Goal: Task Accomplishment & Management: Complete application form

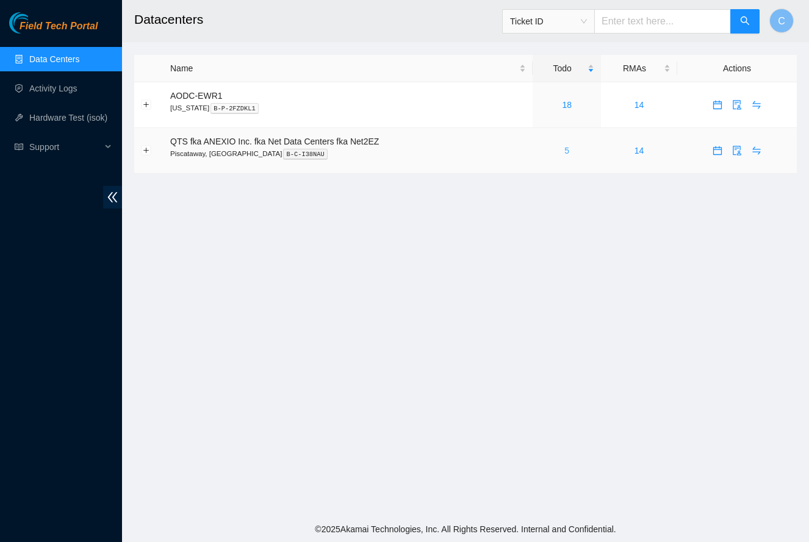
click at [569, 151] on link "5" at bounding box center [566, 151] width 5 height 10
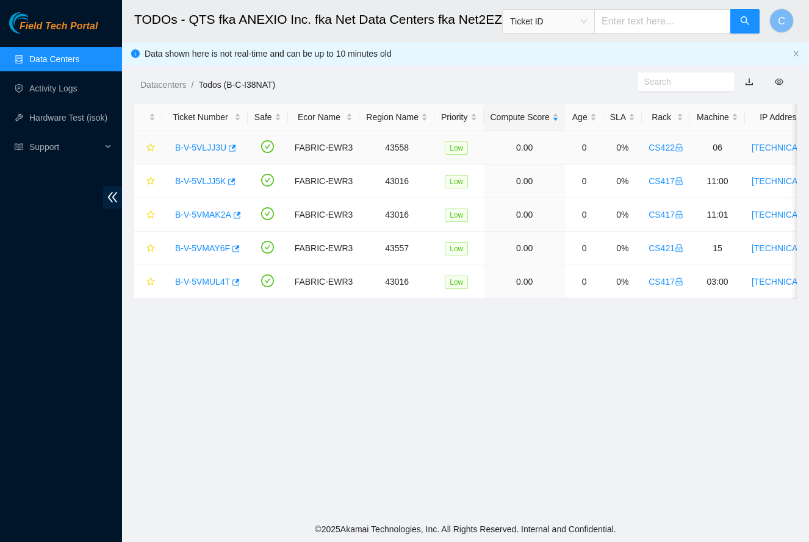
click at [203, 140] on div "B-V-5VLJJ3U" at bounding box center [205, 148] width 72 height 20
click at [201, 147] on link "B-V-5VLJJ3U" at bounding box center [200, 148] width 51 height 10
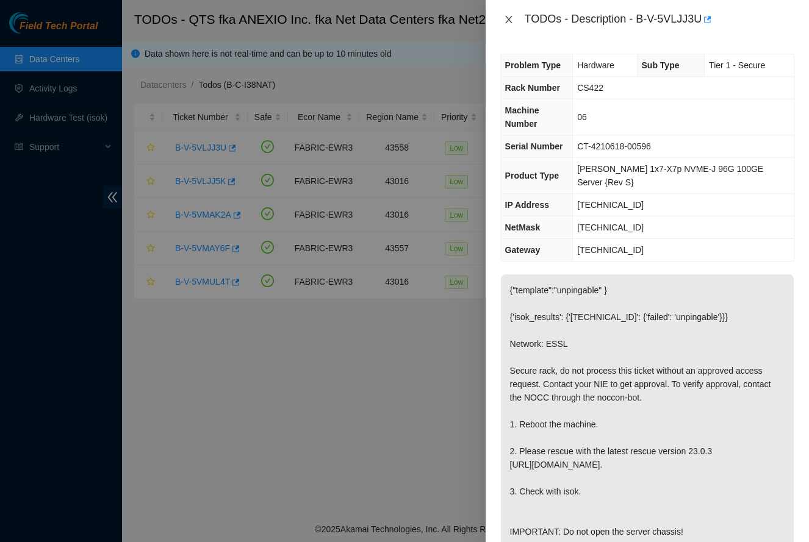
click at [513, 24] on icon "close" at bounding box center [509, 20] width 10 height 10
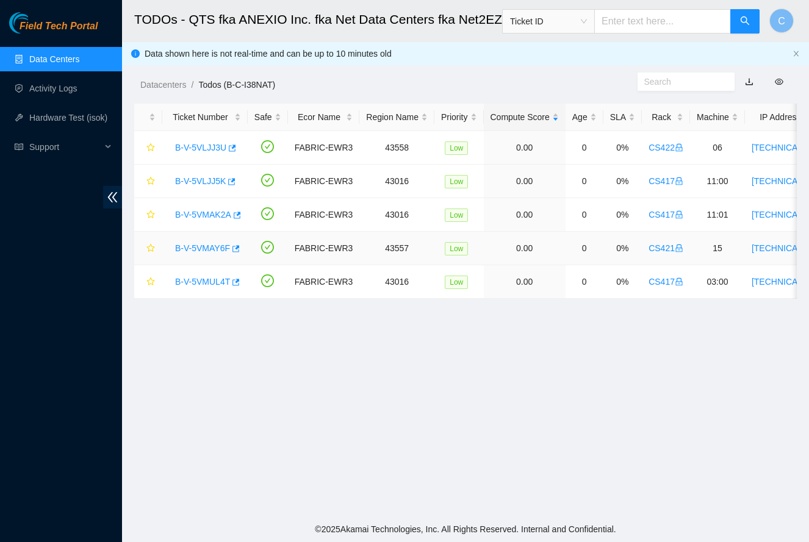
click at [204, 248] on link "B-V-5VMAY6F" at bounding box center [202, 248] width 55 height 10
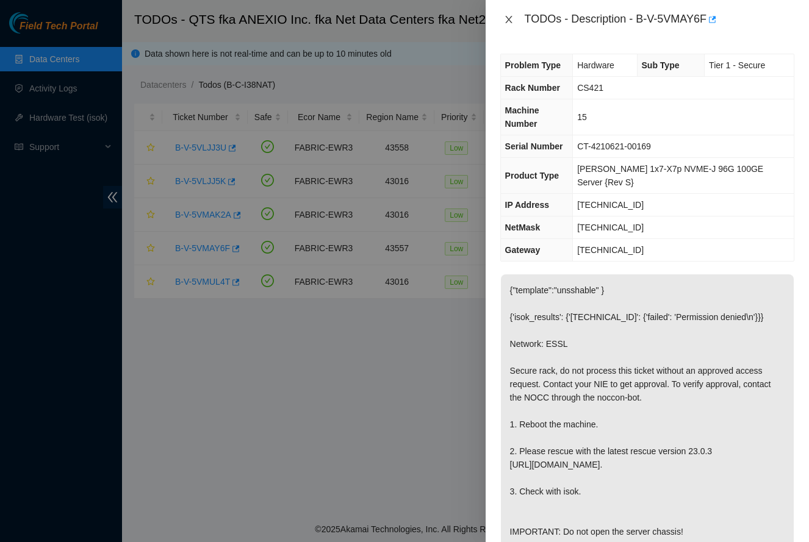
click at [513, 20] on icon "close" at bounding box center [509, 20] width 10 height 10
click at [513, 20] on div "TODOs - Description - B-V-5VMAY6F Problem Type Hardware Sub Type Tier 1 - Secur…" at bounding box center [404, 271] width 809 height 542
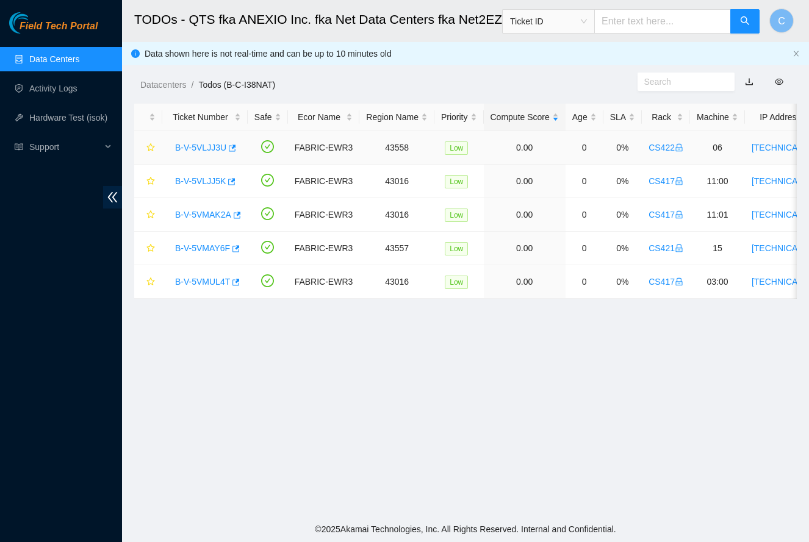
click at [213, 148] on link "B-V-5VLJJ3U" at bounding box center [200, 148] width 51 height 10
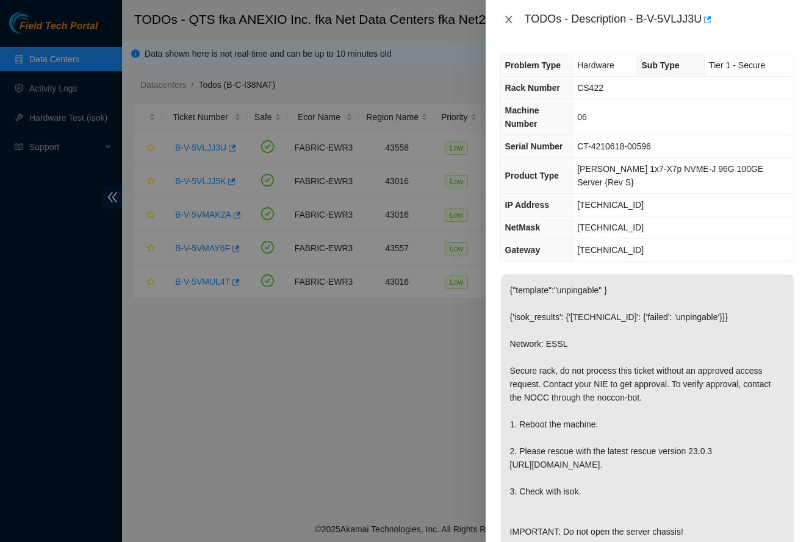
click at [512, 19] on icon "close" at bounding box center [509, 20] width 10 height 10
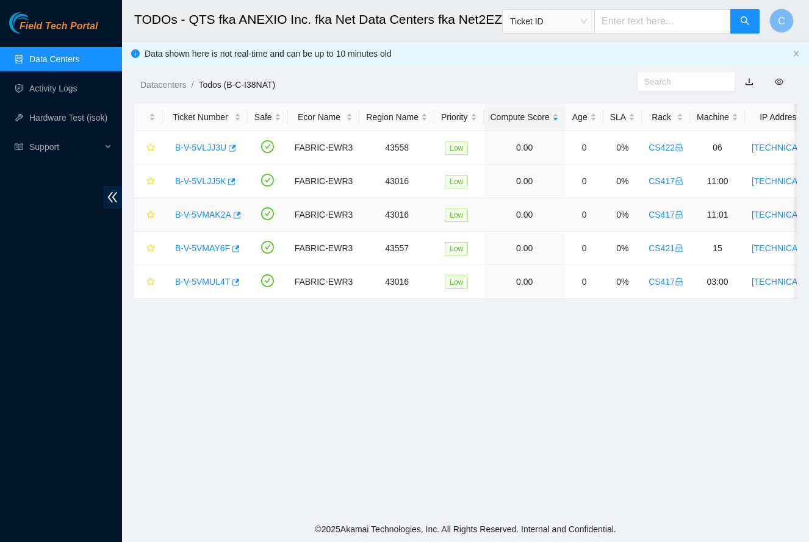
click at [206, 215] on link "B-V-5VMAK2A" at bounding box center [203, 215] width 56 height 10
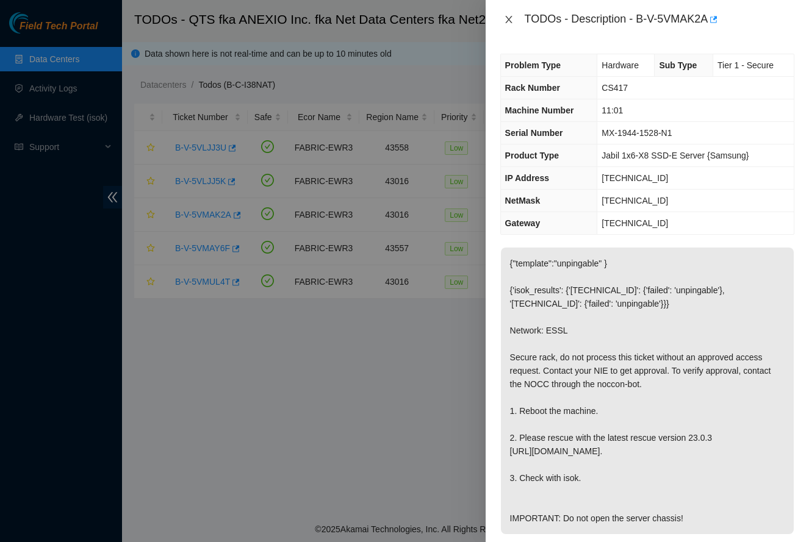
click at [501, 20] on button "Close" at bounding box center [508, 20] width 17 height 12
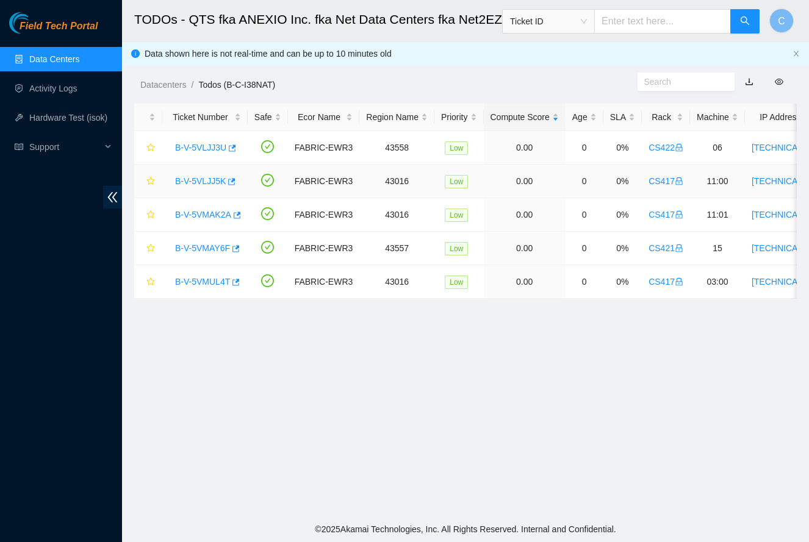
click at [199, 179] on link "B-V-5VLJJ5K" at bounding box center [200, 181] width 51 height 10
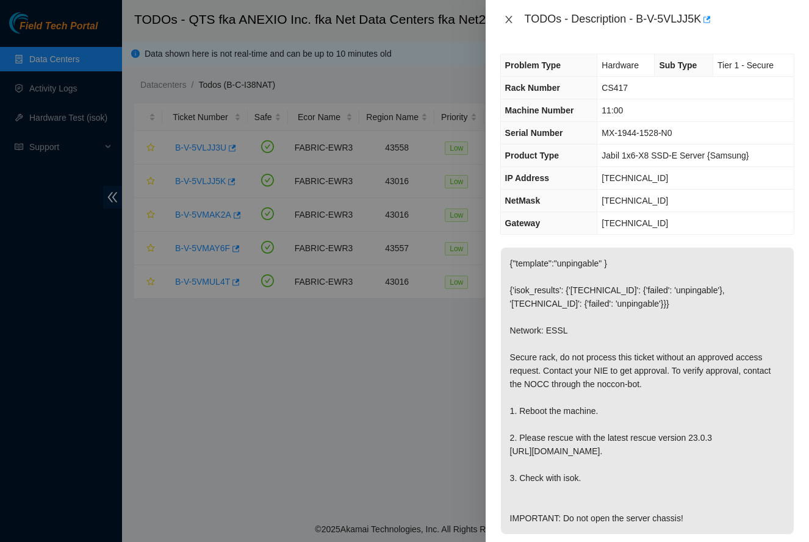
click at [502, 16] on button "Close" at bounding box center [508, 20] width 17 height 12
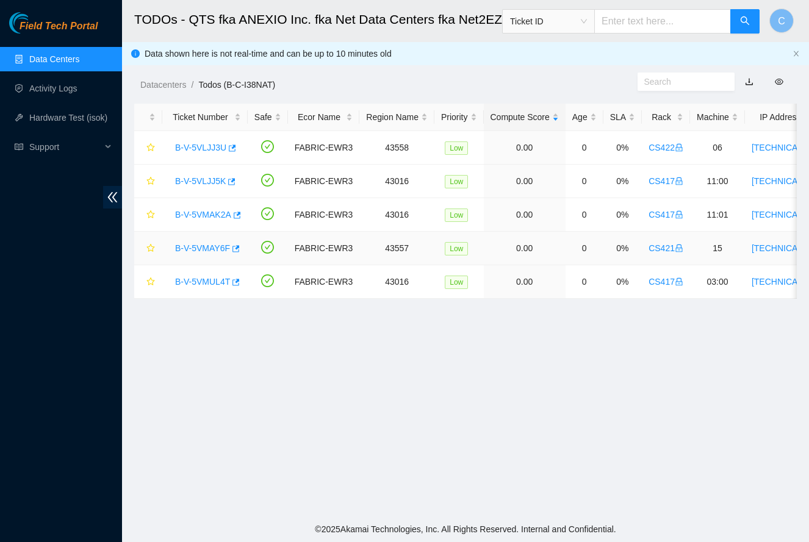
click at [198, 248] on link "B-V-5VMAY6F" at bounding box center [202, 248] width 55 height 10
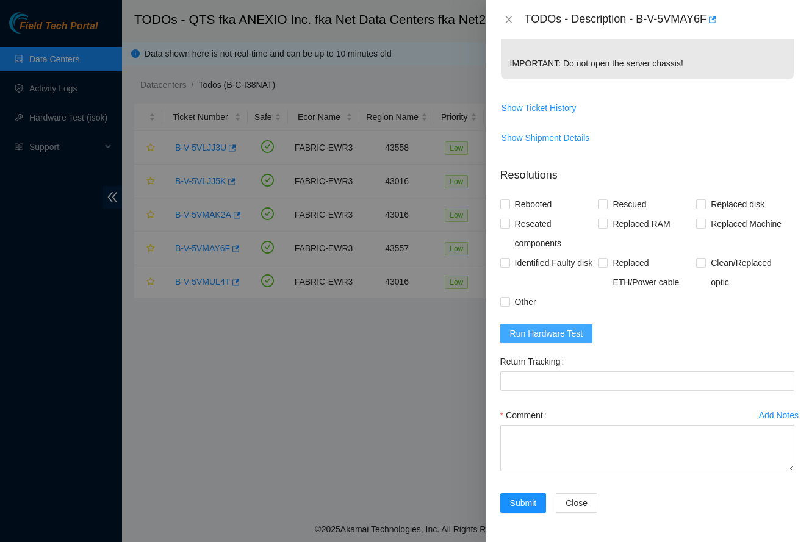
scroll to position [468, 0]
click at [561, 331] on span "Run Hardware Test" at bounding box center [546, 333] width 73 height 13
click at [534, 207] on span "Rebooted" at bounding box center [533, 205] width 47 height 20
click at [509, 207] on input "Rebooted" at bounding box center [504, 203] width 9 height 9
checkbox input "true"
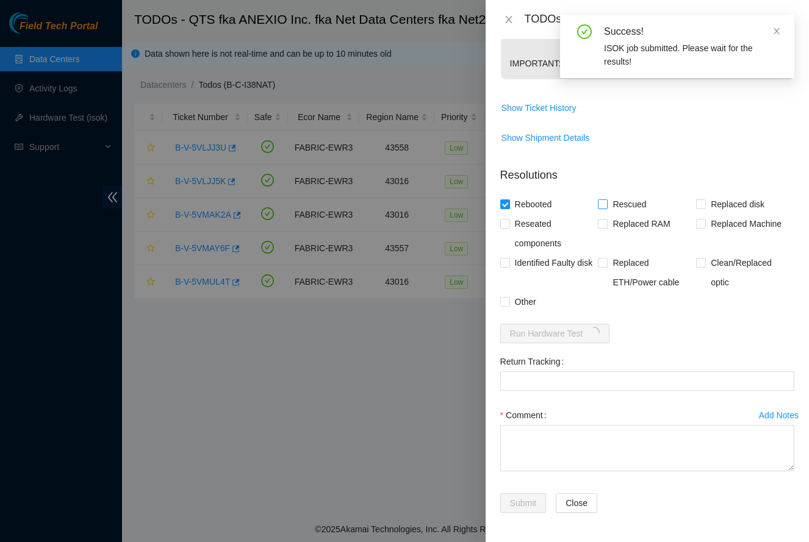
click at [643, 199] on span "Rescued" at bounding box center [629, 205] width 43 height 20
click at [606, 199] on input "Rescued" at bounding box center [602, 203] width 9 height 9
checkbox input "true"
click at [534, 443] on textarea "Comment" at bounding box center [647, 448] width 294 height 46
paste textarea "-Safely powered down node. -Rescued and rebooted. -Configured and rebooted. -Ra…"
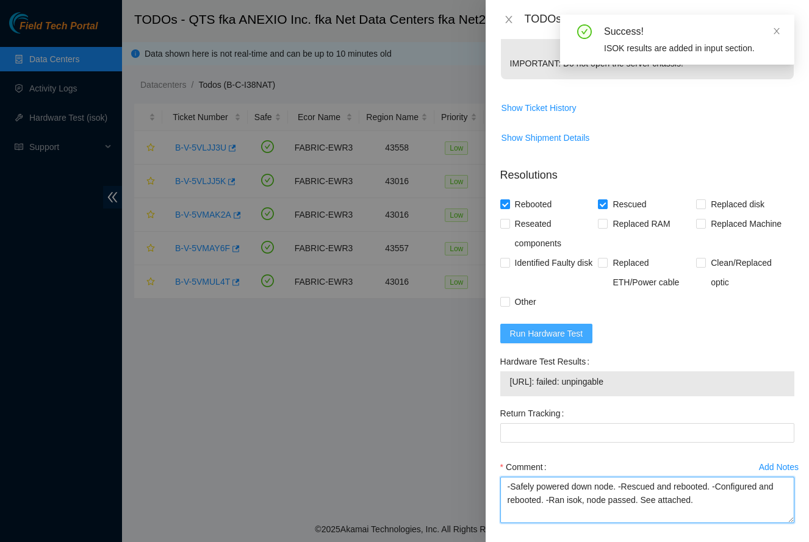
type textarea "-Safely powered down node. -Rescued and rebooted. -Configured and rebooted. -Ra…"
click at [565, 334] on span "Run Hardware Test" at bounding box center [546, 333] width 73 height 13
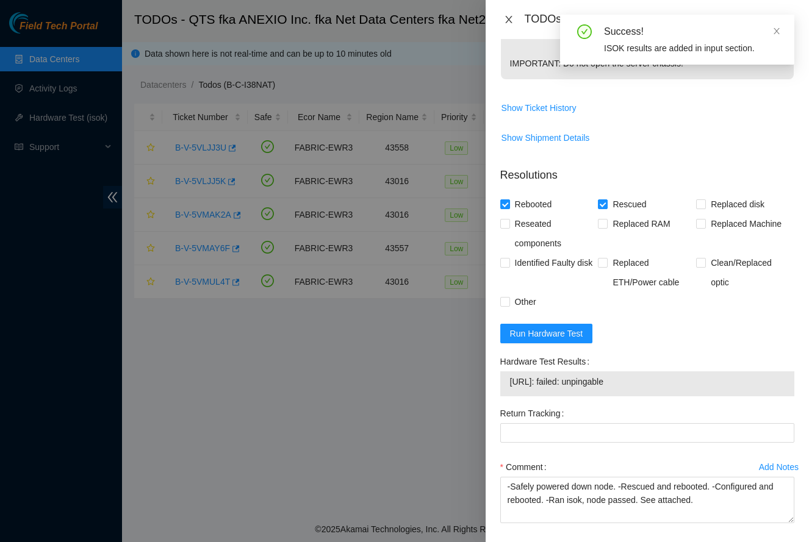
click at [512, 19] on icon "close" at bounding box center [509, 20] width 10 height 10
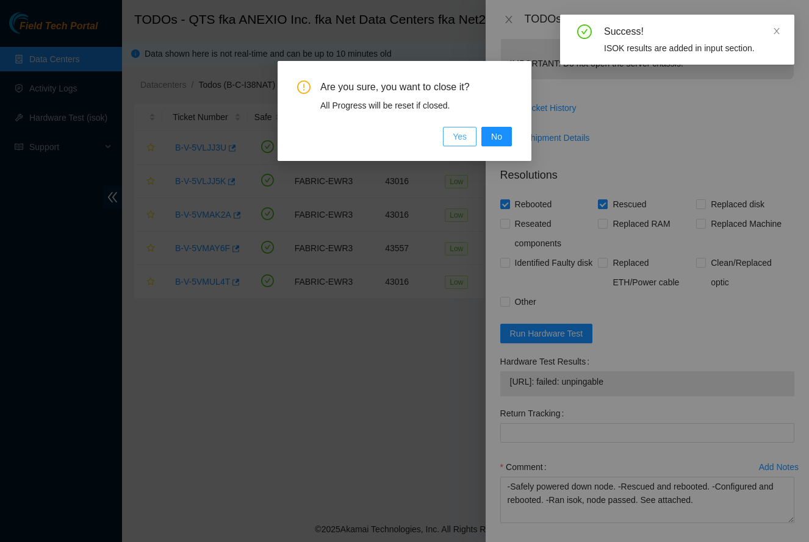
click at [462, 145] on button "Yes" at bounding box center [460, 137] width 34 height 20
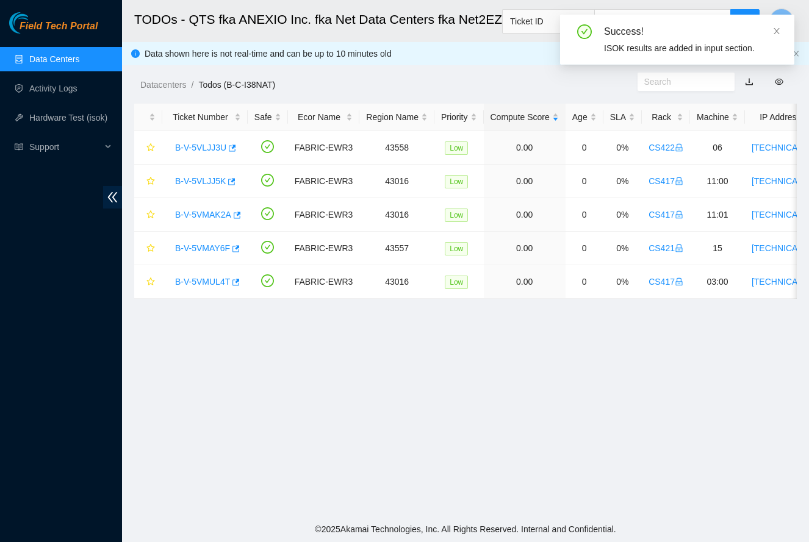
scroll to position [138, 0]
click at [213, 143] on link "B-V-5VLJJ3U" at bounding box center [200, 148] width 51 height 10
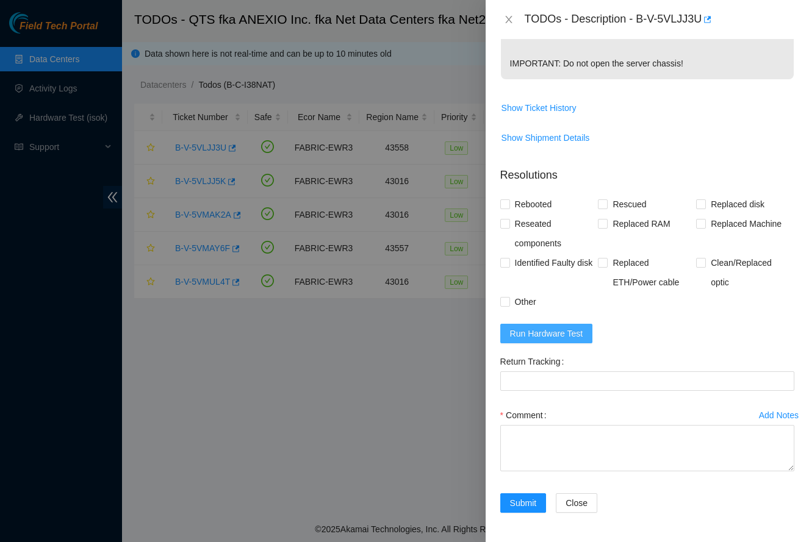
scroll to position [468, 0]
click at [590, 331] on button "Run Hardware Test" at bounding box center [546, 334] width 93 height 20
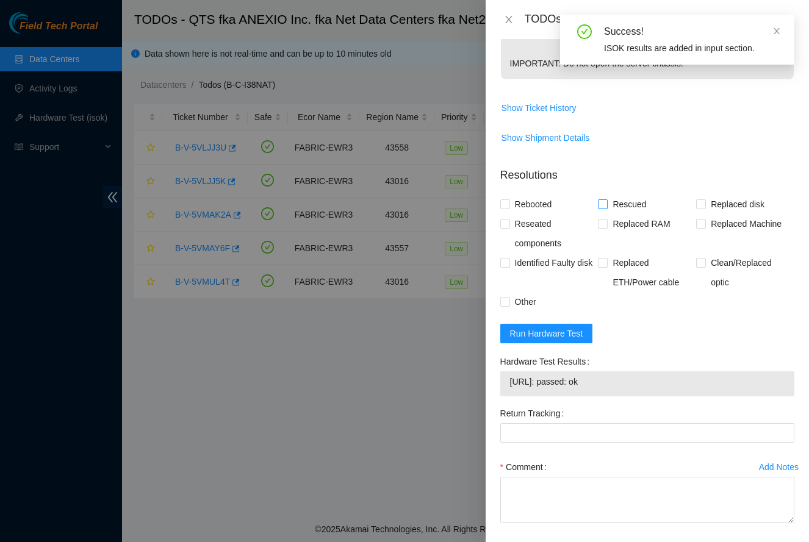
click at [620, 207] on span "Rescued" at bounding box center [629, 205] width 43 height 20
click at [606, 207] on input "Rescued" at bounding box center [602, 203] width 9 height 9
checkbox input "true"
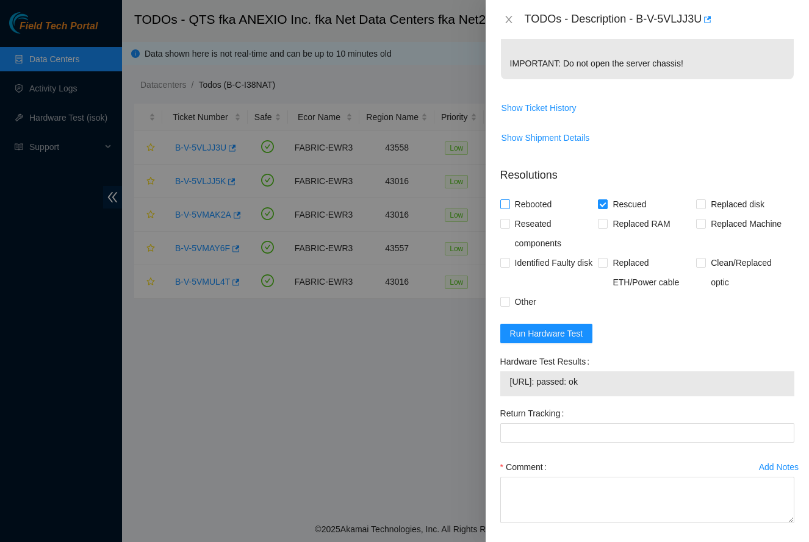
click at [548, 204] on span "Rebooted" at bounding box center [533, 205] width 47 height 20
click at [509, 204] on input "Rebooted" at bounding box center [504, 203] width 9 height 9
checkbox input "true"
click at [514, 498] on textarea "Comment" at bounding box center [647, 500] width 294 height 46
paste textarea "-Safely powered down node. -Rescued and rebooted. -Configured and rebooted. -Ra…"
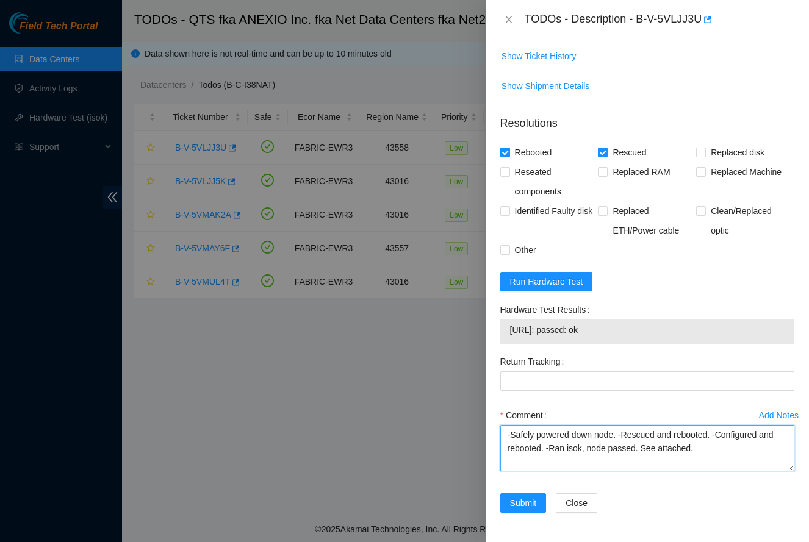
scroll to position [520, 0]
type textarea "-Safely powered down node. -Rescued and rebooted. -Configured and rebooted. -Ra…"
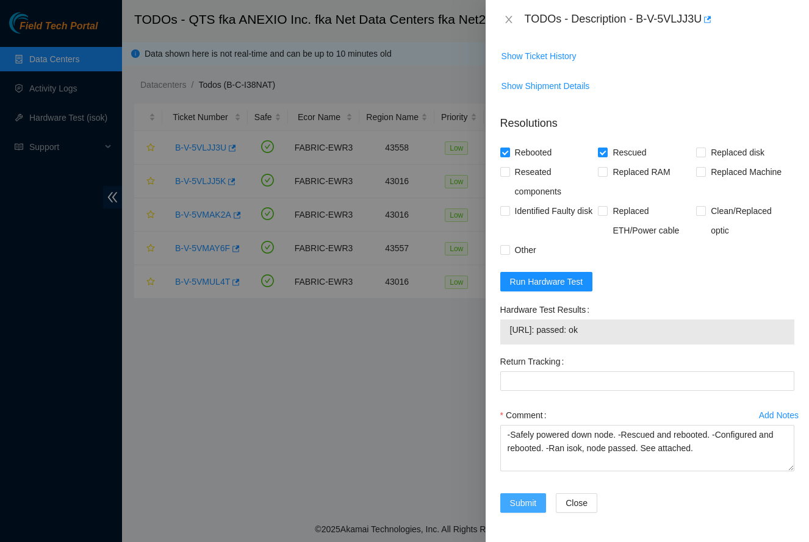
click at [517, 500] on span "Submit" at bounding box center [523, 503] width 27 height 13
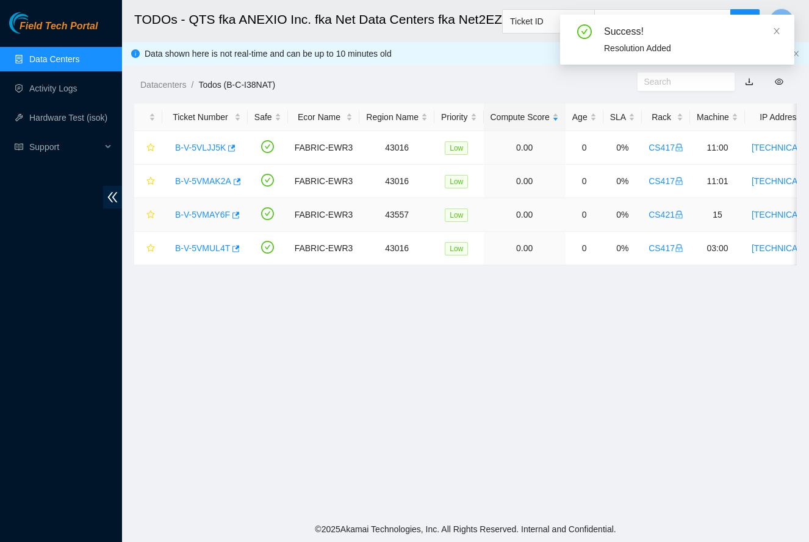
click at [197, 216] on link "B-V-5VMAY6F" at bounding box center [202, 215] width 55 height 10
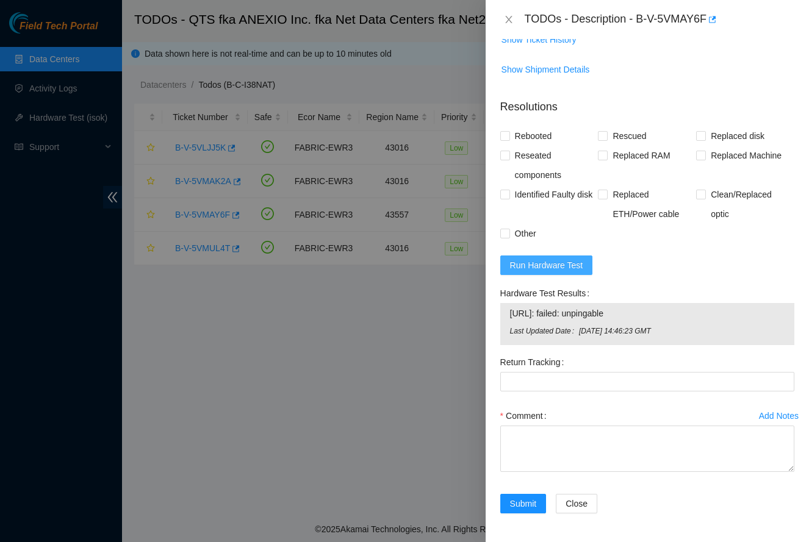
click at [567, 261] on span "Run Hardware Test" at bounding box center [546, 265] width 73 height 13
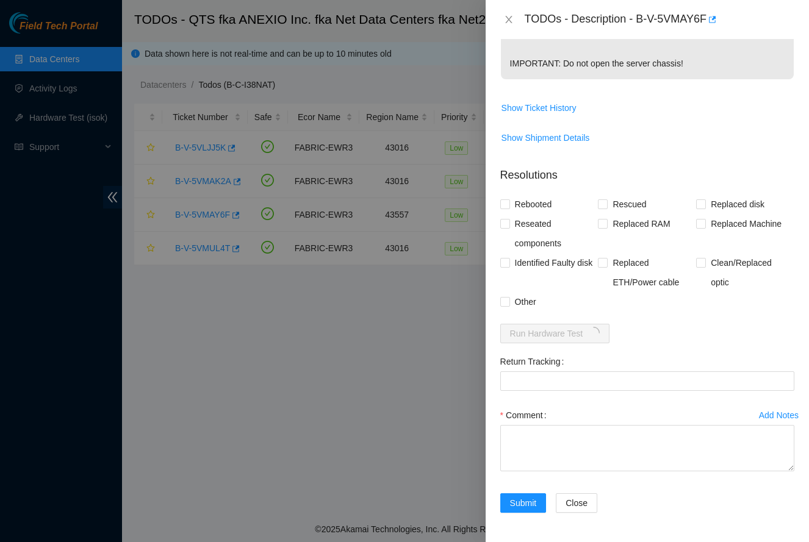
scroll to position [468, 0]
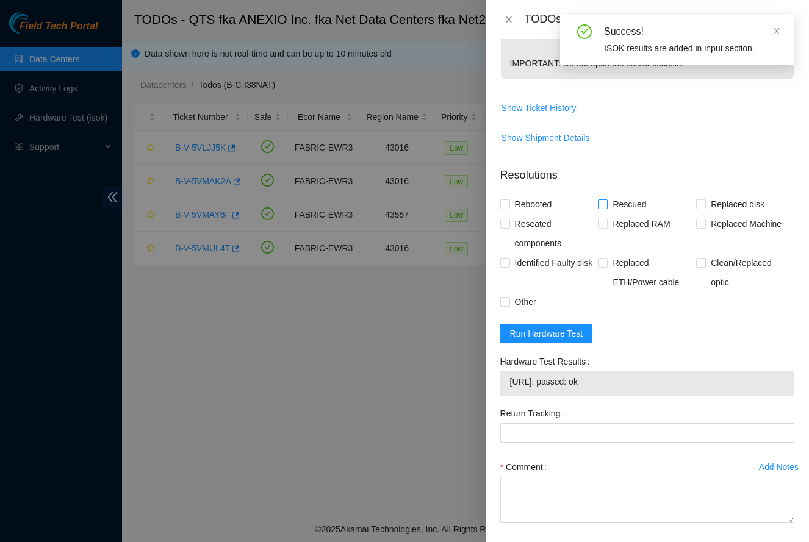
click at [612, 203] on span "Rescued" at bounding box center [629, 205] width 43 height 20
click at [606, 203] on input "Rescued" at bounding box center [602, 203] width 9 height 9
checkbox input "true"
click at [525, 204] on span "Rebooted" at bounding box center [533, 205] width 47 height 20
click at [509, 204] on input "Rebooted" at bounding box center [504, 203] width 9 height 9
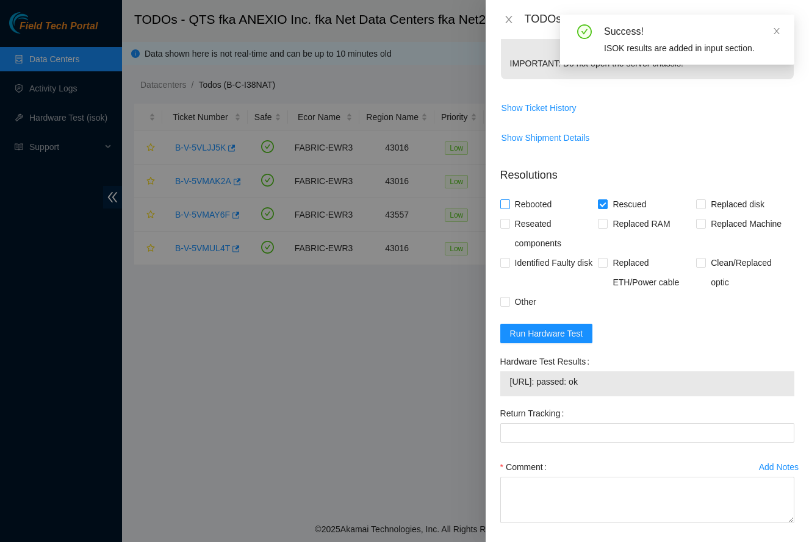
checkbox input "true"
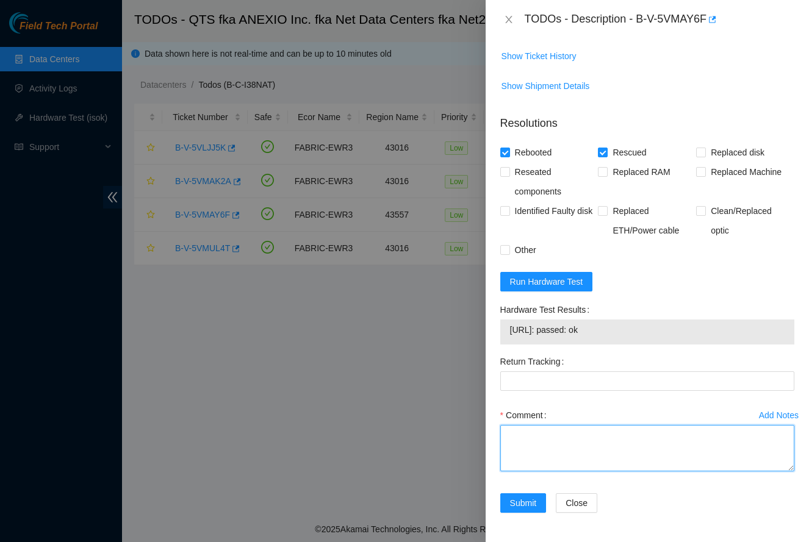
scroll to position [520, 0]
click at [554, 447] on textarea "Comment" at bounding box center [647, 448] width 294 height 46
paste textarea "-Safely powered down node. -Rescued and rebooted. -Configured and rebooted. -Ra…"
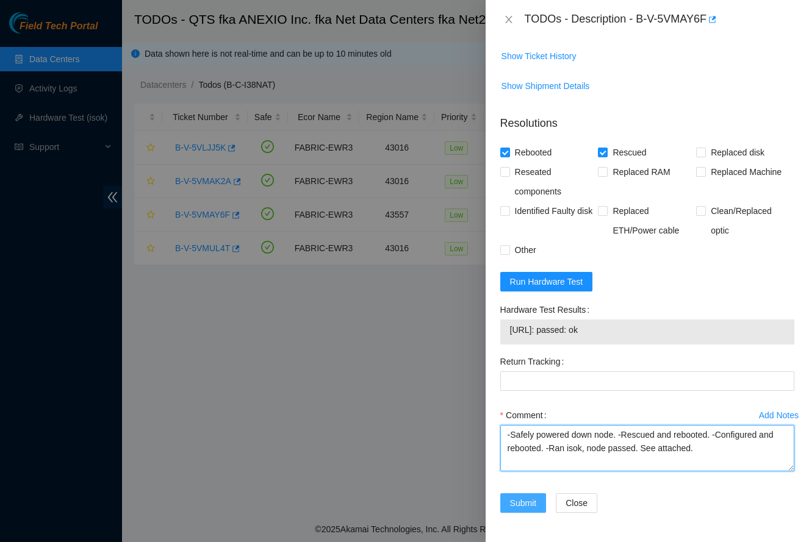
type textarea "-Safely powered down node. -Rescued and rebooted. -Configured and rebooted. -Ra…"
click at [512, 500] on span "Submit" at bounding box center [523, 503] width 27 height 13
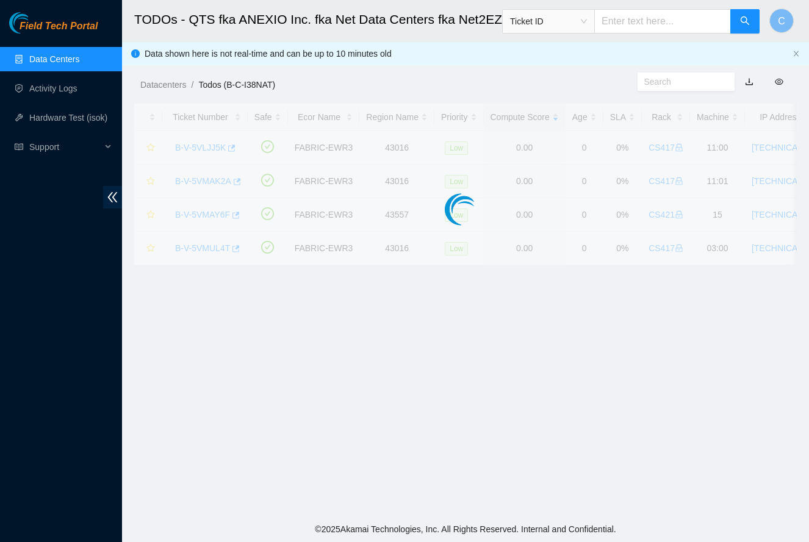
scroll to position [138, 0]
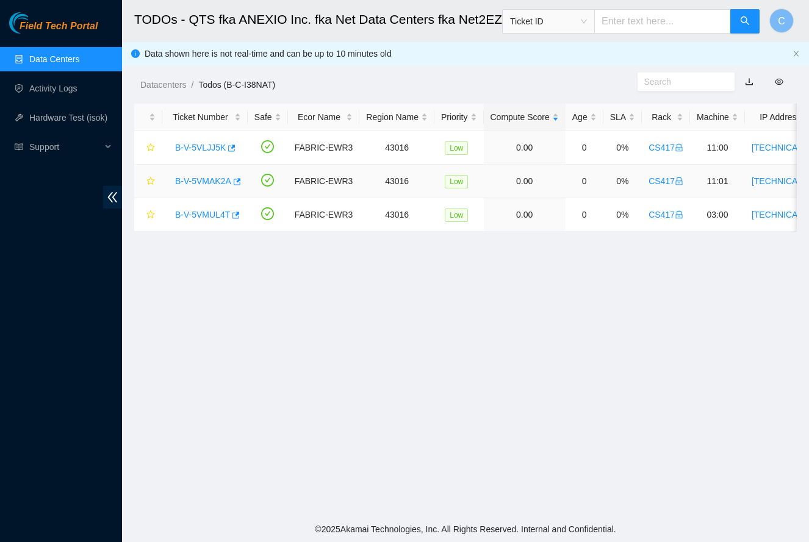
click at [194, 183] on link "B-V-5VMAK2A" at bounding box center [203, 181] width 56 height 10
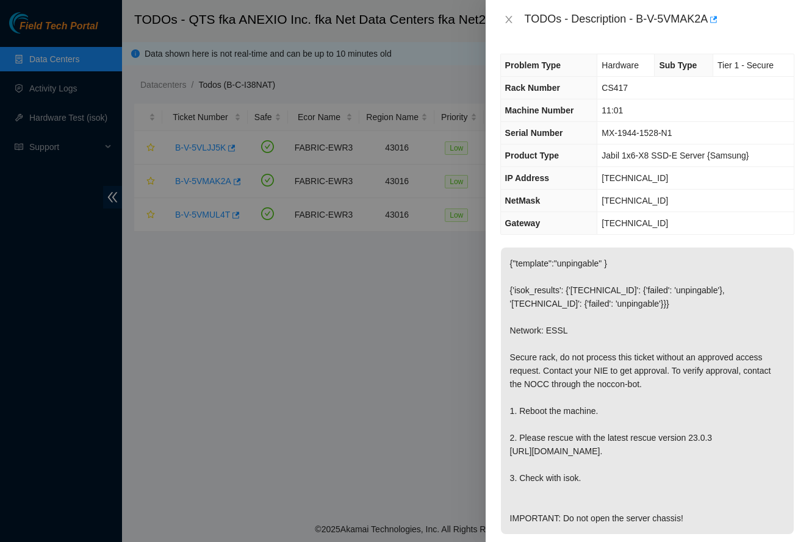
scroll to position [0, 0]
click at [514, 22] on button "Close" at bounding box center [508, 20] width 17 height 12
click at [514, 22] on div "TODOs - Description - B-V-5VMAK2A Problem Type Hardware Sub Type Tier 1 - Secur…" at bounding box center [404, 271] width 809 height 542
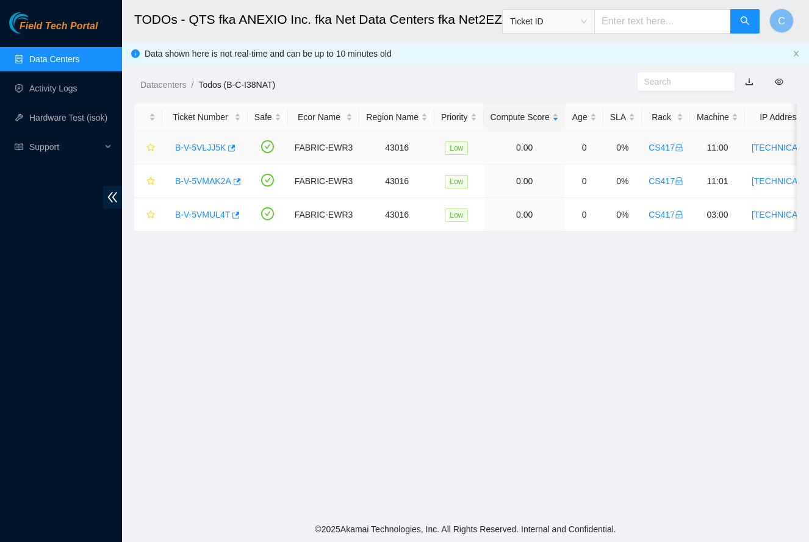
click at [190, 148] on link "B-V-5VLJJ5K" at bounding box center [200, 148] width 51 height 10
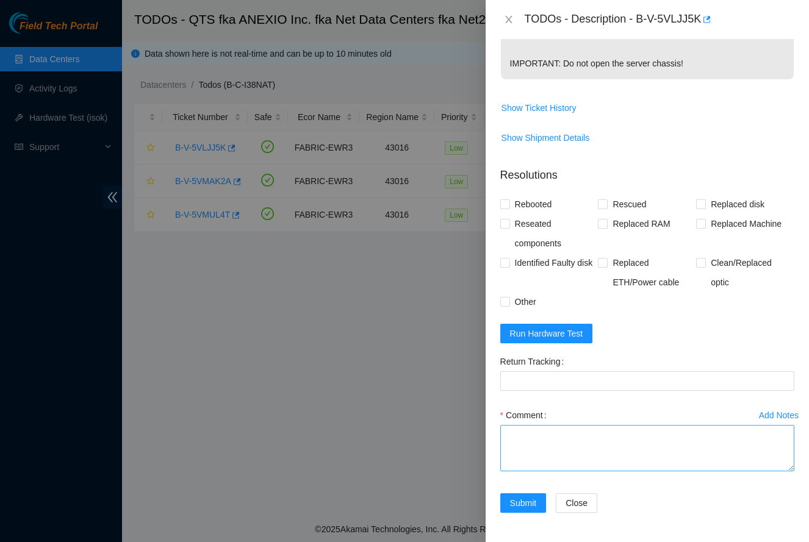
scroll to position [482, 0]
click at [614, 203] on span "Rescued" at bounding box center [629, 205] width 43 height 20
click at [606, 203] on input "Rescued" at bounding box center [602, 203] width 9 height 9
checkbox input "true"
click at [526, 206] on span "Rebooted" at bounding box center [533, 205] width 47 height 20
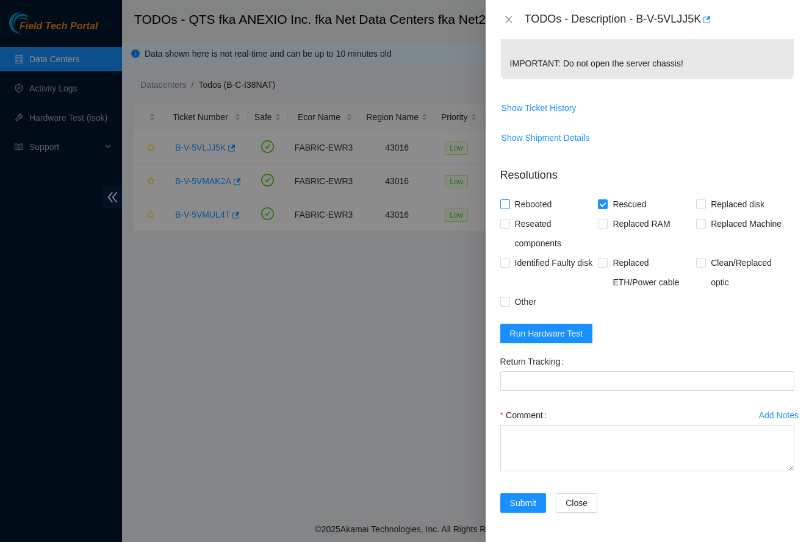
click at [509, 206] on input "Rebooted" at bounding box center [504, 203] width 9 height 9
checkbox input "true"
click at [581, 457] on textarea "Comment" at bounding box center [647, 448] width 294 height 46
click at [568, 337] on span "Run Hardware Test" at bounding box center [546, 333] width 73 height 13
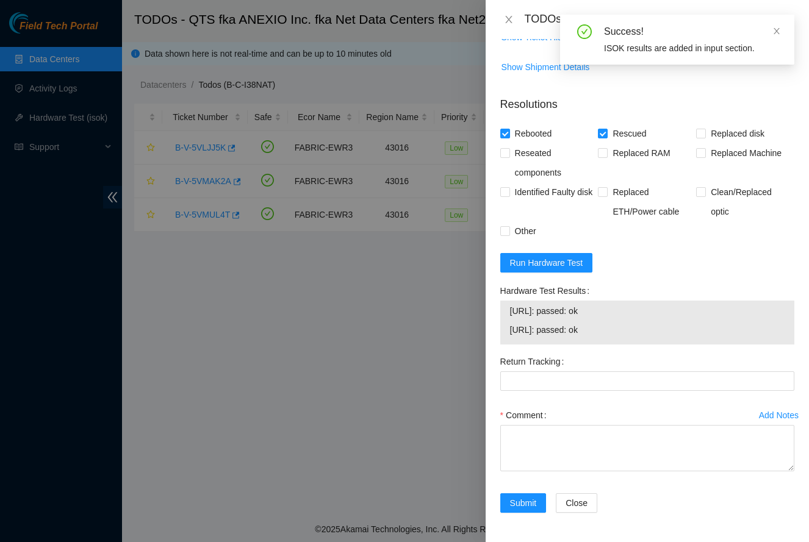
scroll to position [553, 0]
click at [561, 448] on textarea "Comment" at bounding box center [647, 448] width 294 height 46
paste textarea "-Safely powered down node. -Rescued and rebooted. -Configured and rebooted. -Ra…"
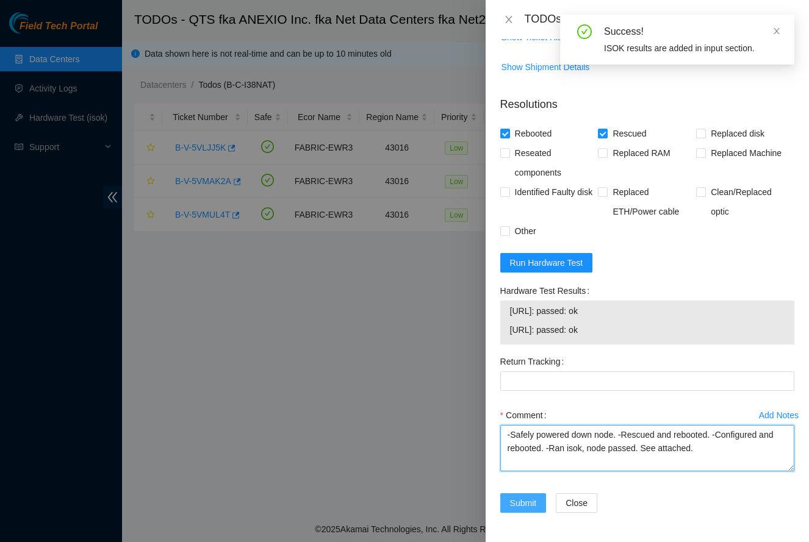
type textarea "-Safely powered down node. -Rescued and rebooted. -Configured and rebooted. -Ra…"
click at [524, 501] on span "Submit" at bounding box center [523, 503] width 27 height 13
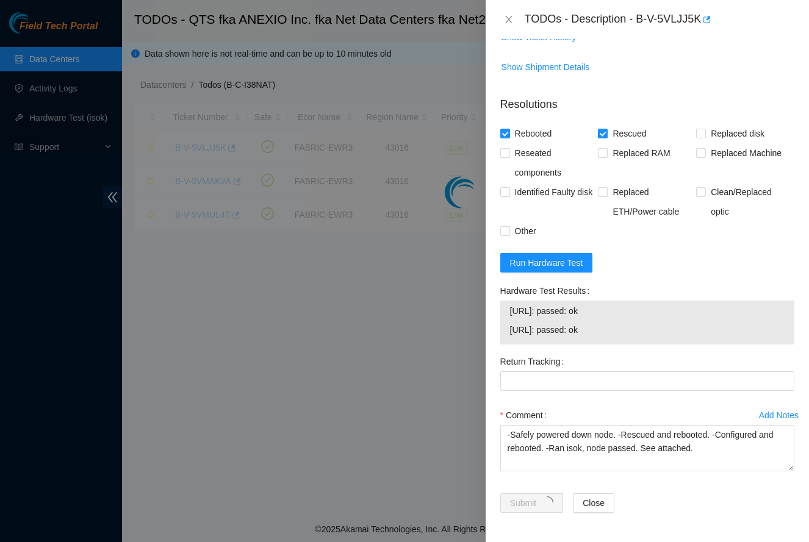
scroll to position [138, 0]
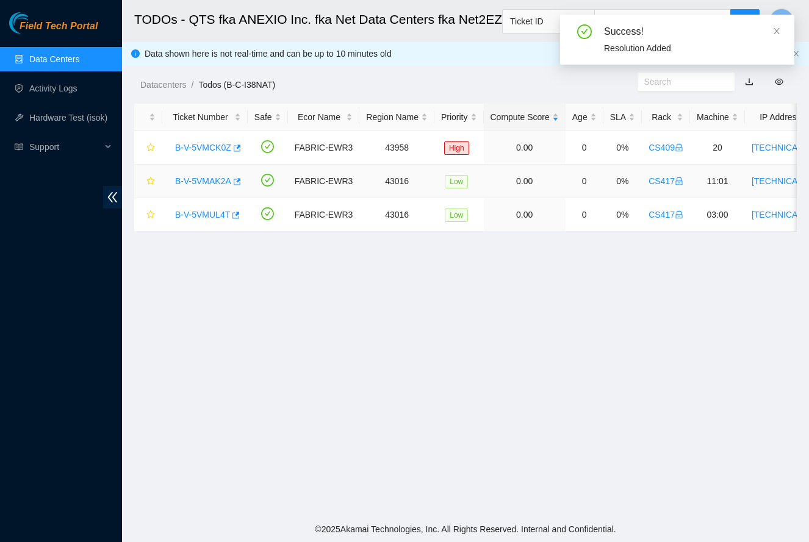
click at [195, 182] on link "B-V-5VMAK2A" at bounding box center [203, 181] width 56 height 10
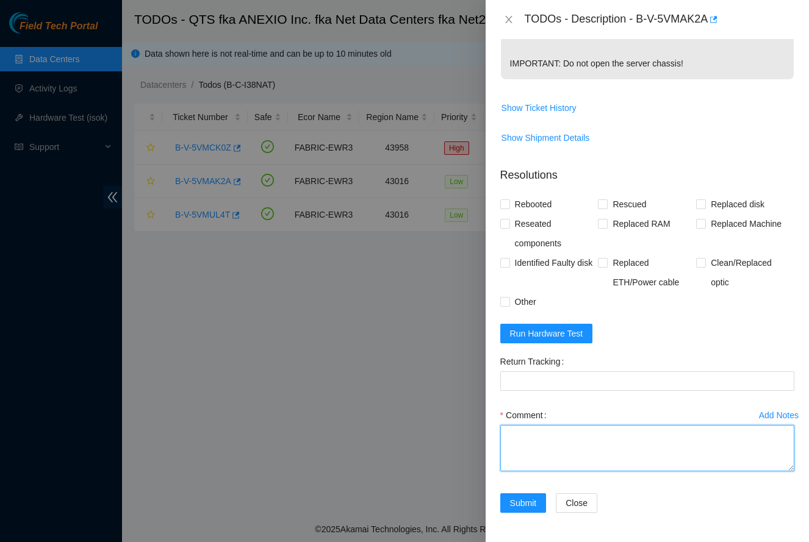
click at [581, 462] on textarea "Comment" at bounding box center [647, 448] width 294 height 46
paste textarea "-Safely powered down node. -Rescued and rebooted. -Configured and rebooted. -Ra…"
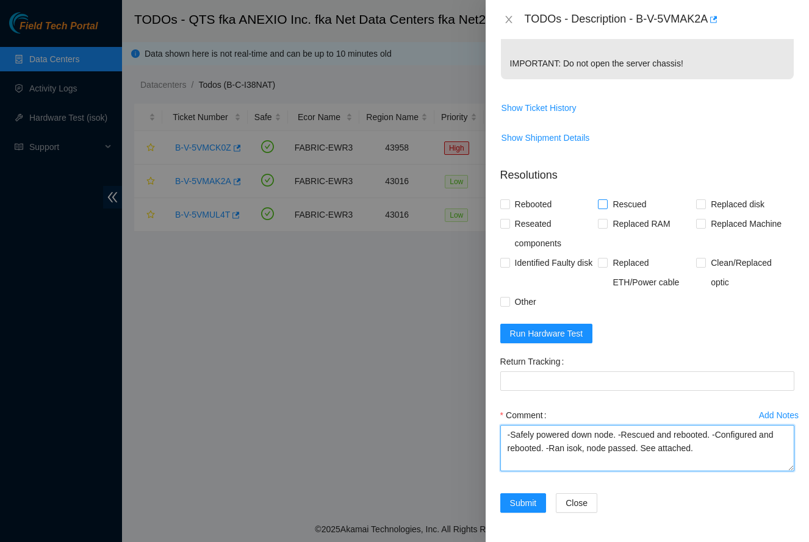
type textarea "-Safely powered down node. -Rescued and rebooted. -Configured and rebooted. -Ra…"
click at [607, 206] on span at bounding box center [603, 204] width 10 height 10
click at [606, 206] on input "Rescued" at bounding box center [602, 203] width 9 height 9
checkbox input "true"
click at [534, 207] on span "Rebooted" at bounding box center [533, 205] width 47 height 20
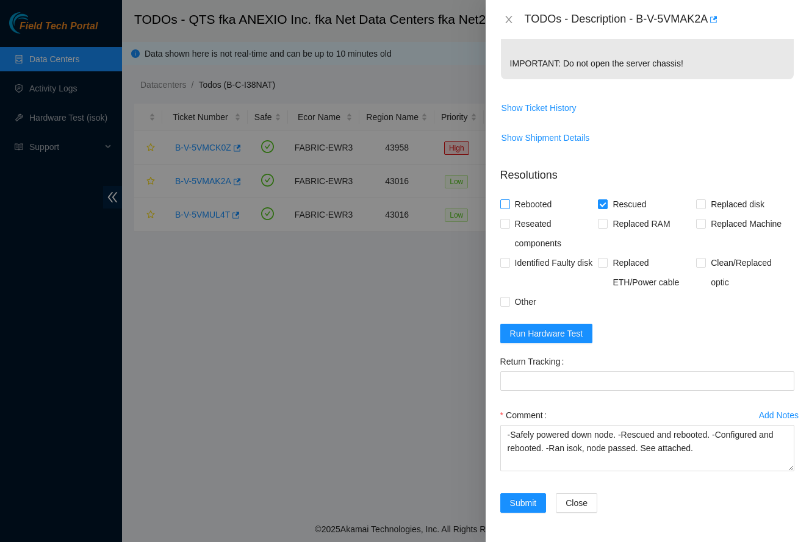
click at [509, 207] on input "Rebooted" at bounding box center [504, 203] width 9 height 9
checkbox input "true"
click at [532, 507] on span "Submit" at bounding box center [523, 503] width 27 height 13
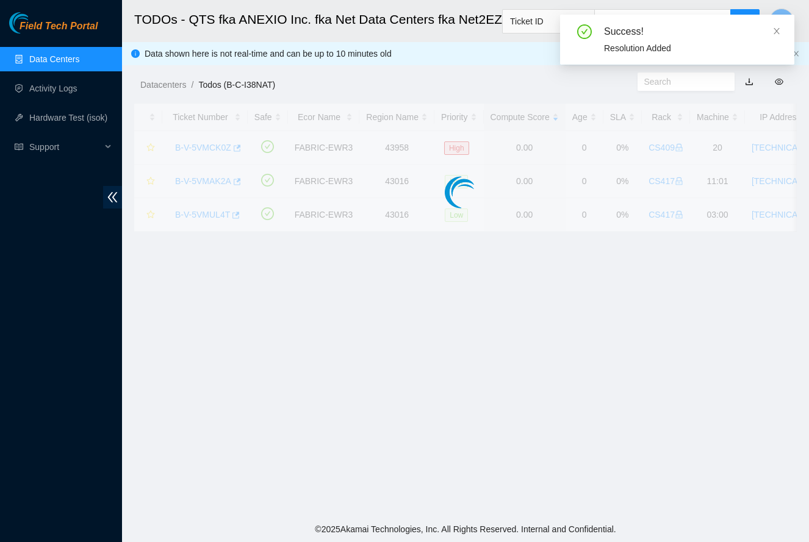
scroll to position [138, 0]
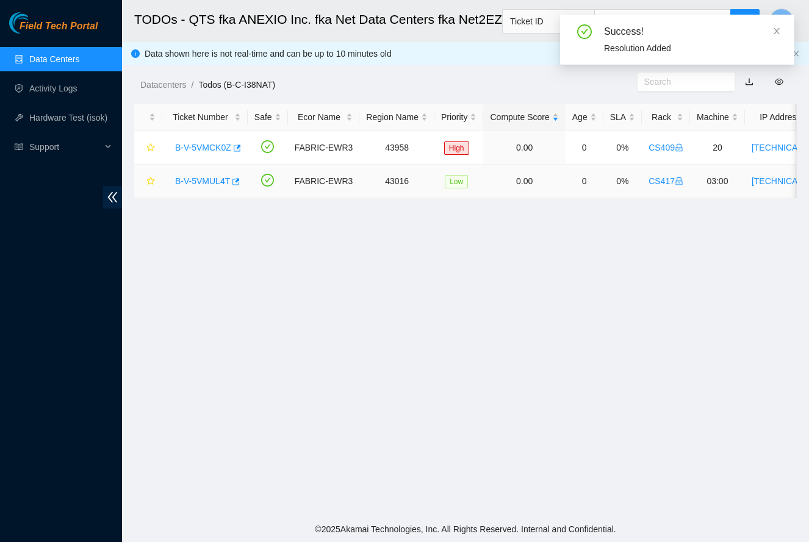
click at [190, 184] on link "B-V-5VMUL4T" at bounding box center [202, 181] width 55 height 10
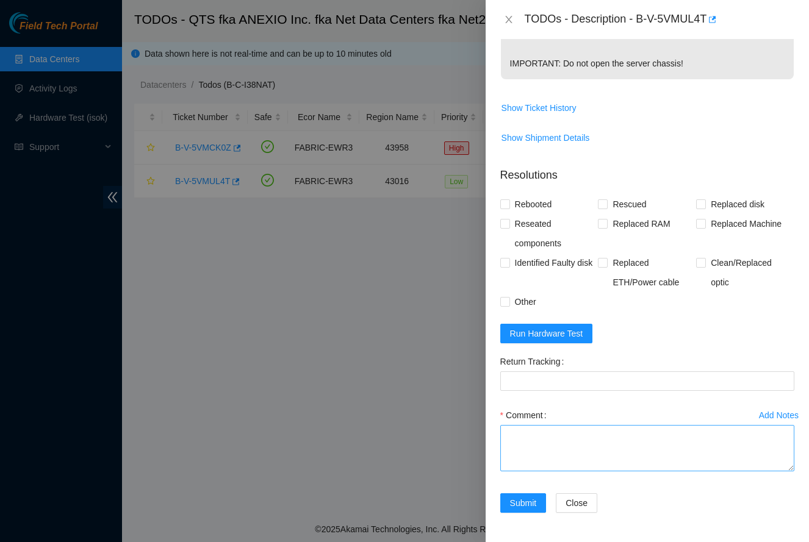
scroll to position [482, 0]
click at [631, 441] on textarea "Comment" at bounding box center [647, 448] width 294 height 46
paste textarea "-Safely powered down node. -Rescued and rebooted. -Configured and rebooted. -Ra…"
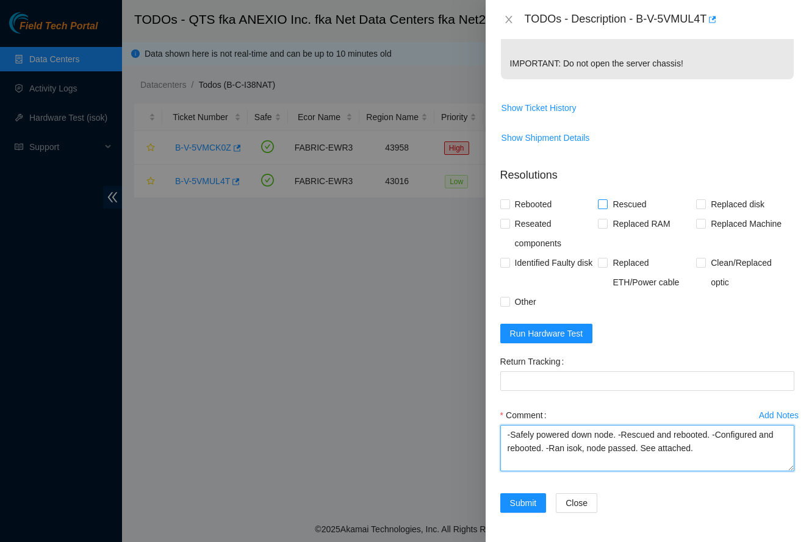
type textarea "-Safely powered down node. -Rescued and rebooted. -Configured and rebooted. -Ra…"
click at [617, 205] on span "Rescued" at bounding box center [629, 205] width 43 height 20
click at [606, 205] on input "Rescued" at bounding box center [602, 203] width 9 height 9
checkbox input "true"
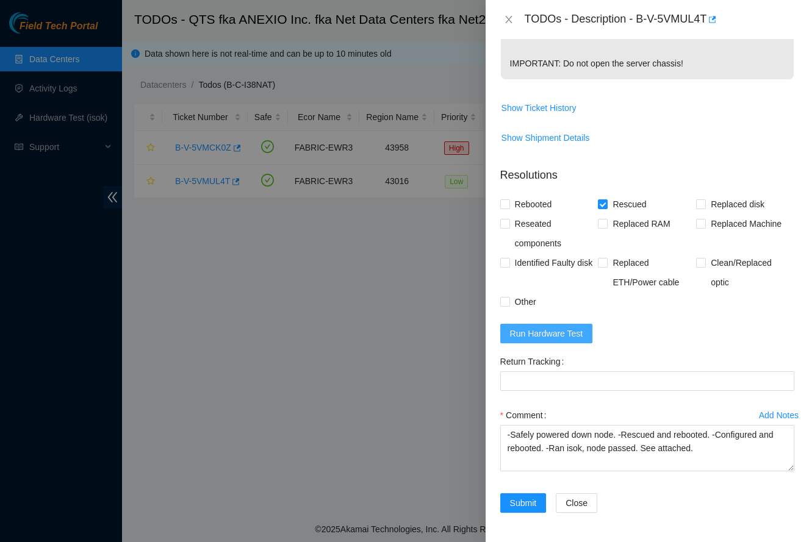
click at [549, 329] on span "Run Hardware Test" at bounding box center [546, 333] width 73 height 13
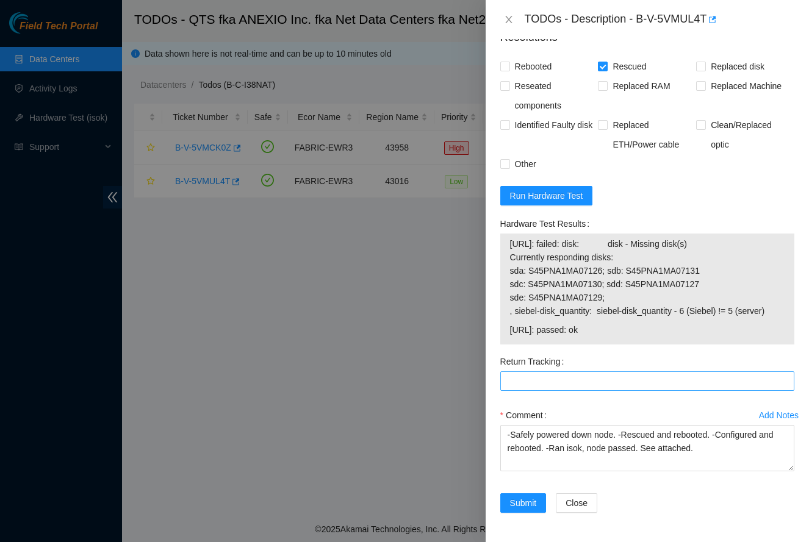
scroll to position [620, 0]
click at [628, 450] on textarea "-Safely powered down node. -Rescued and rebooted. -Configured and rebooted. -Ra…" at bounding box center [647, 448] width 294 height 46
click at [692, 451] on textarea "-Safely powered down node. -Rescued and rebooted. -Configured and rebooted. -Ra…" at bounding box center [647, 448] width 294 height 46
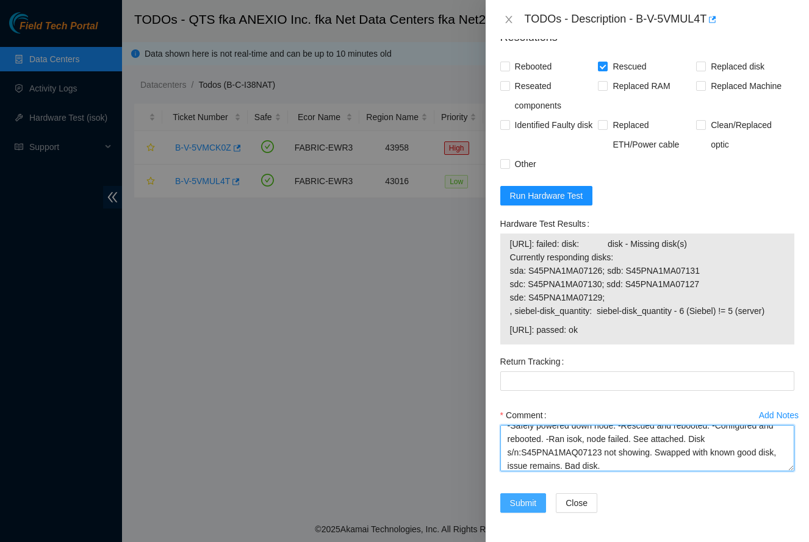
type textarea "-Safely powered down node. -Rescued and rebooted. -Configured and rebooted. -Ra…"
click at [526, 504] on span "Submit" at bounding box center [523, 503] width 27 height 13
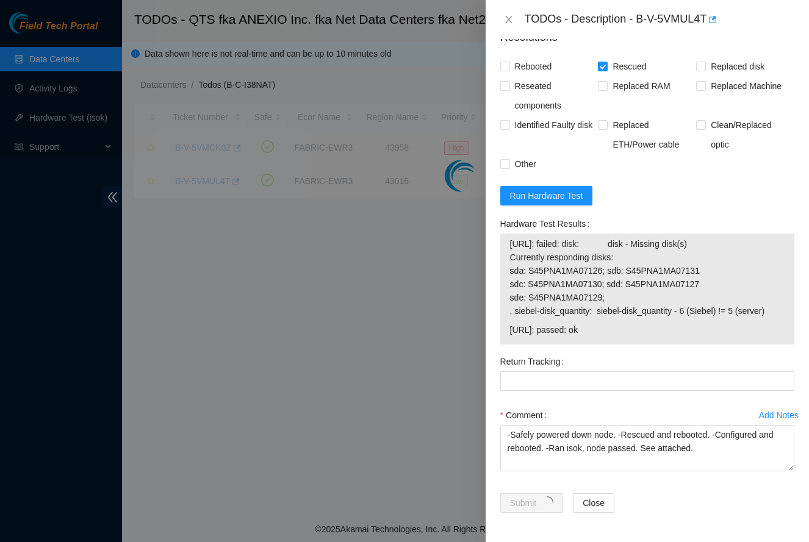
scroll to position [138, 0]
